Goal: Task Accomplishment & Management: Manage account settings

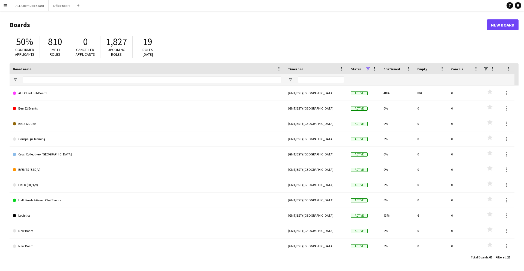
click at [5, 5] on app-icon "Menu" at bounding box center [5, 5] width 4 height 4
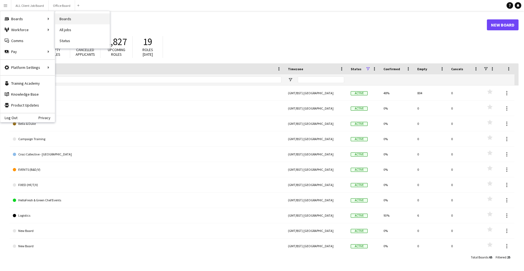
click at [73, 20] on link "Boards" at bounding box center [82, 18] width 55 height 11
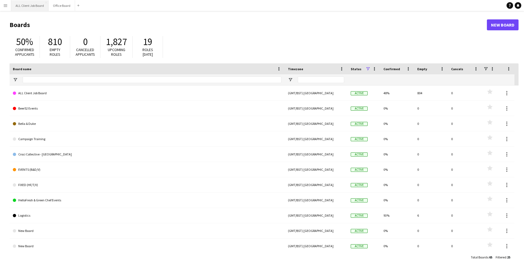
click at [35, 7] on button "ALL Client Job Board Close" at bounding box center [29, 5] width 37 height 11
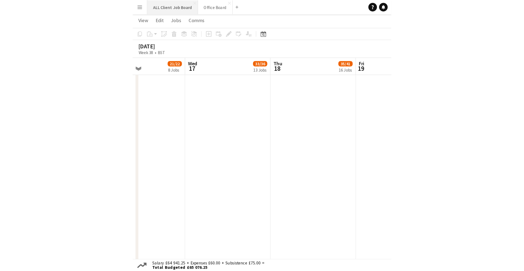
scroll to position [0, 155]
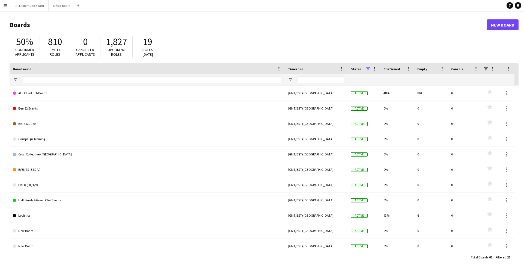
click at [2, 5] on button "Menu" at bounding box center [5, 5] width 11 height 11
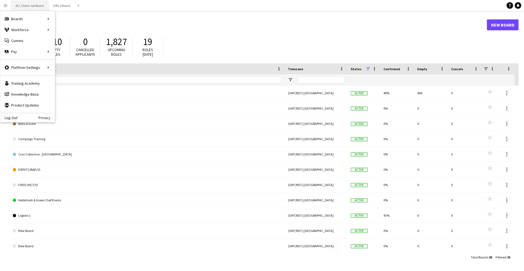
click at [40, 9] on button "ALL Client Job Board Close" at bounding box center [29, 5] width 37 height 11
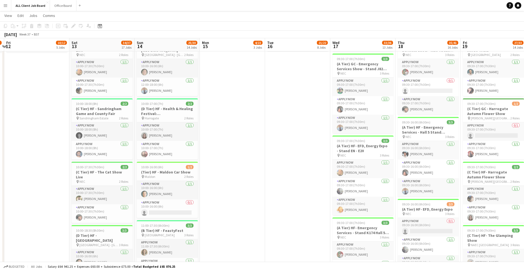
scroll to position [0, 126]
click at [175, 132] on app-card-role "APPLY NOW [DATE] 10:00-17:00 (7h) [PERSON_NAME]" at bounding box center [167, 131] width 61 height 19
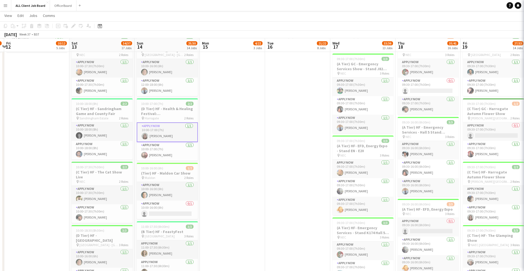
scroll to position [239, 0]
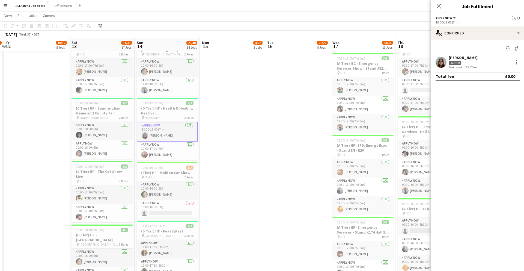
click at [489, 62] on div "[PERSON_NAME] Paused Not rated 122.35mi" at bounding box center [477, 62] width 93 height 14
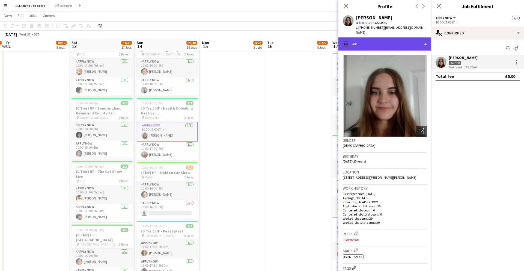
click at [377, 38] on div "profile Bio" at bounding box center [384, 43] width 93 height 13
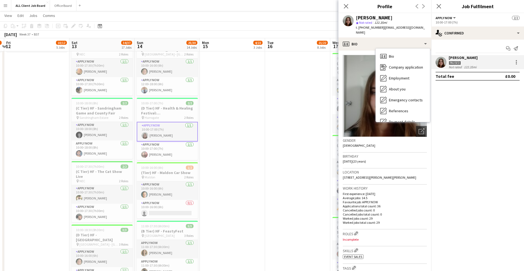
click at [467, 67] on div "122.35mi" at bounding box center [470, 67] width 15 height 4
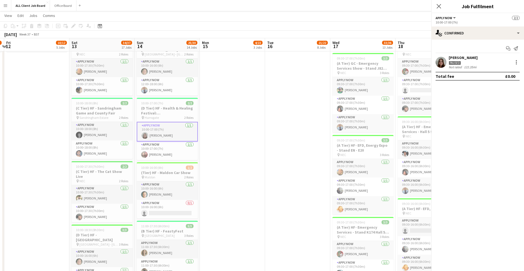
click at [467, 67] on div "122.35mi" at bounding box center [470, 67] width 15 height 4
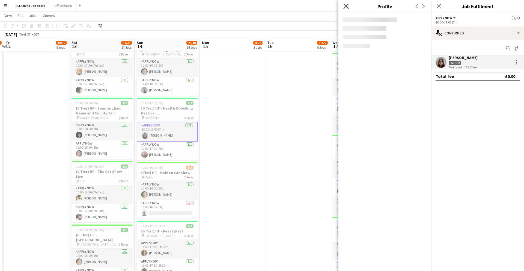
click at [347, 6] on icon "Close pop-in" at bounding box center [345, 6] width 5 height 5
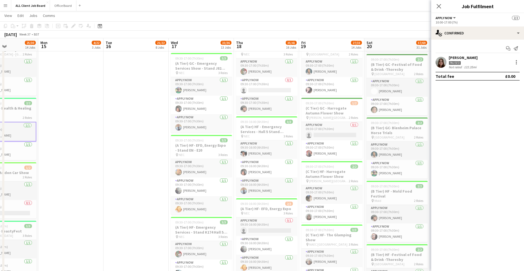
scroll to position [0, 248]
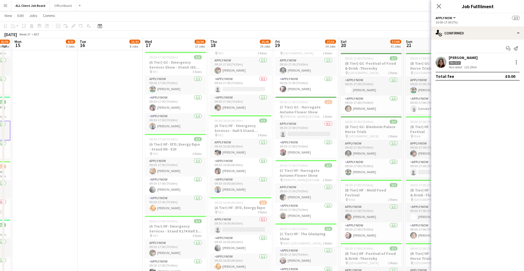
click at [437, 5] on icon at bounding box center [438, 6] width 4 height 4
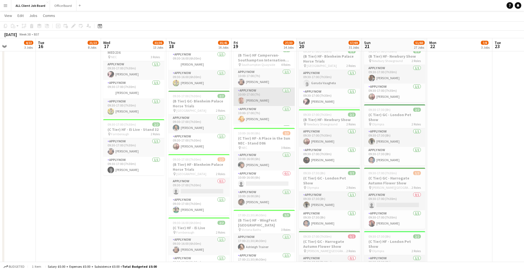
scroll to position [0, 226]
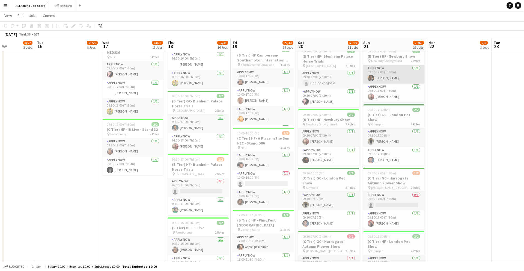
click at [395, 73] on app-card-role "APPLY NOW [DATE] 09:30-17:00 (7h30m) [PERSON_NAME]" at bounding box center [393, 74] width 61 height 19
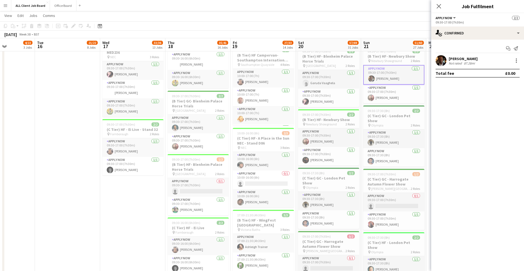
click at [442, 61] on app-user-avatar at bounding box center [440, 60] width 11 height 11
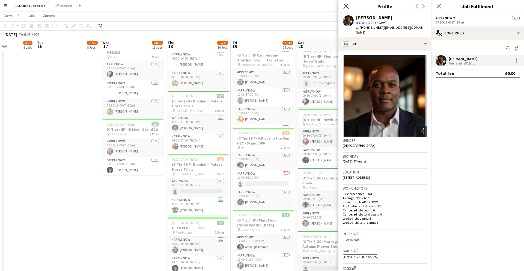
click at [349, 7] on app-icon "Close pop-in" at bounding box center [346, 6] width 8 height 8
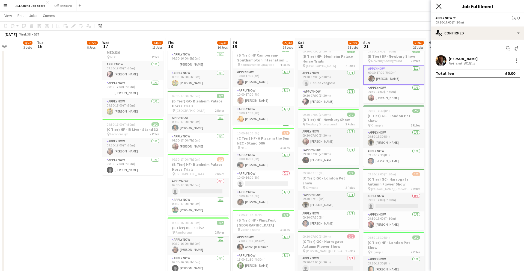
click at [439, 7] on icon "Close pop-in" at bounding box center [438, 6] width 5 height 5
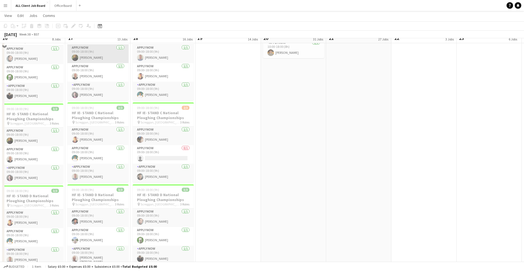
scroll to position [1614, 0]
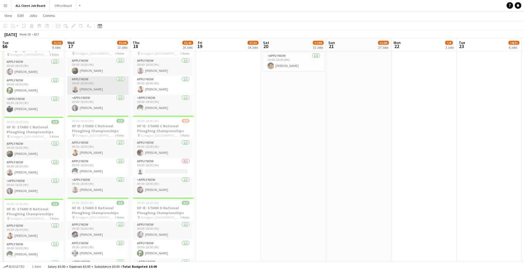
click at [76, 87] on app-user-avatar at bounding box center [75, 89] width 7 height 7
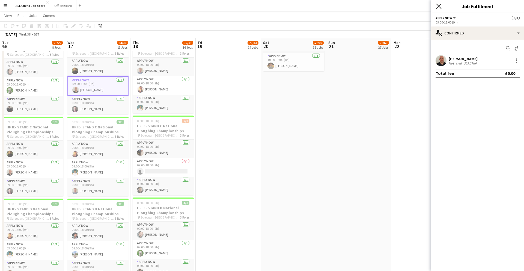
click at [438, 7] on icon "Close pop-in" at bounding box center [438, 6] width 5 height 5
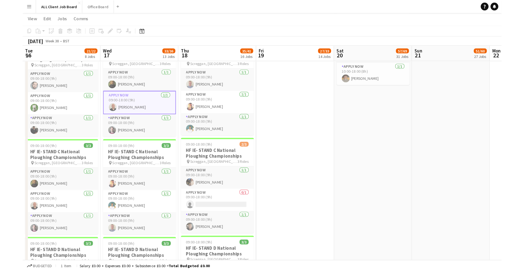
scroll to position [0, 130]
